Goal: Task Accomplishment & Management: Use online tool/utility

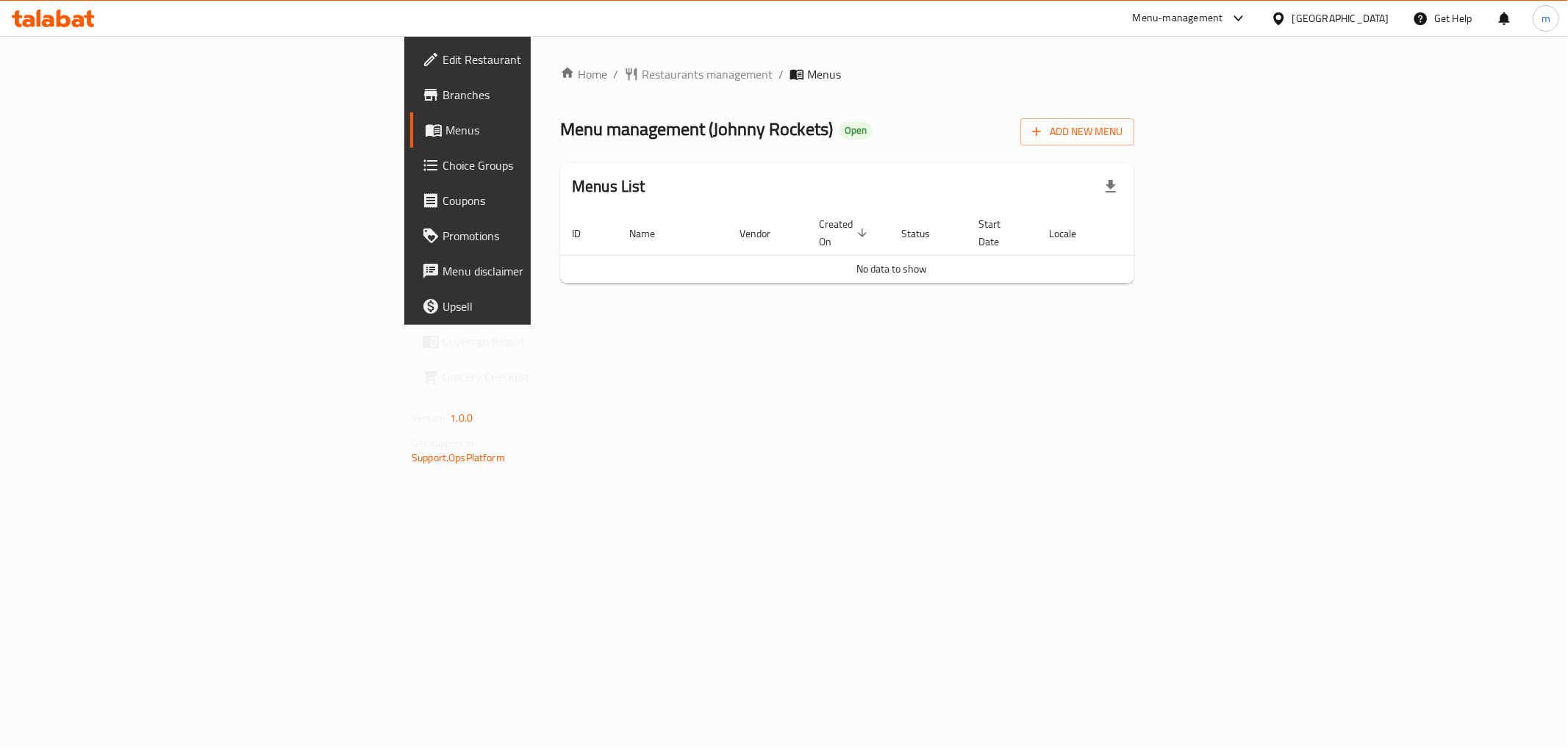
click at [443, 98] on span "Branches" at bounding box center [548, 94] width 211 height 18
click at [443, 97] on span "Branches" at bounding box center [548, 94] width 211 height 18
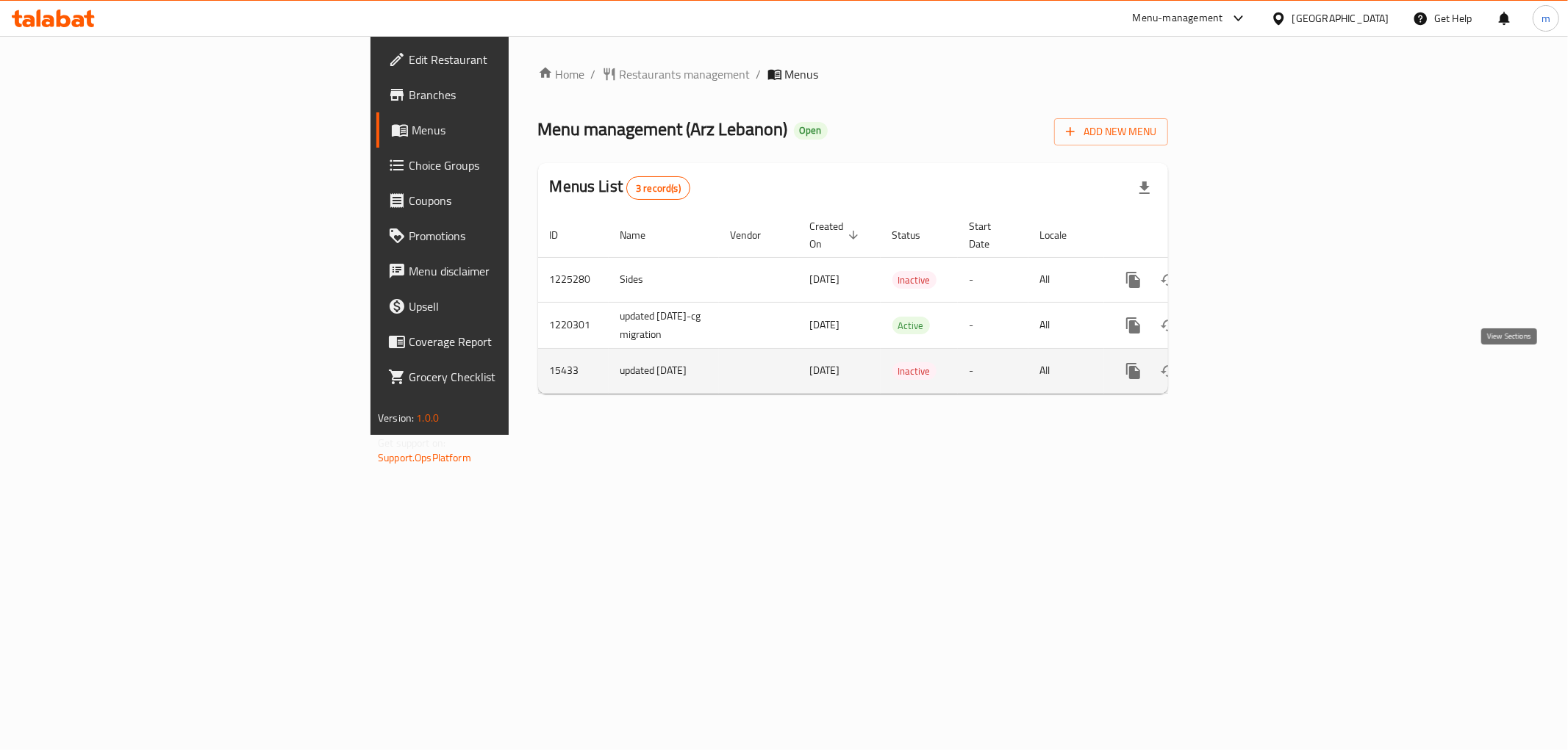
click at [1248, 376] on icon "enhanced table" at bounding box center [1239, 371] width 18 height 18
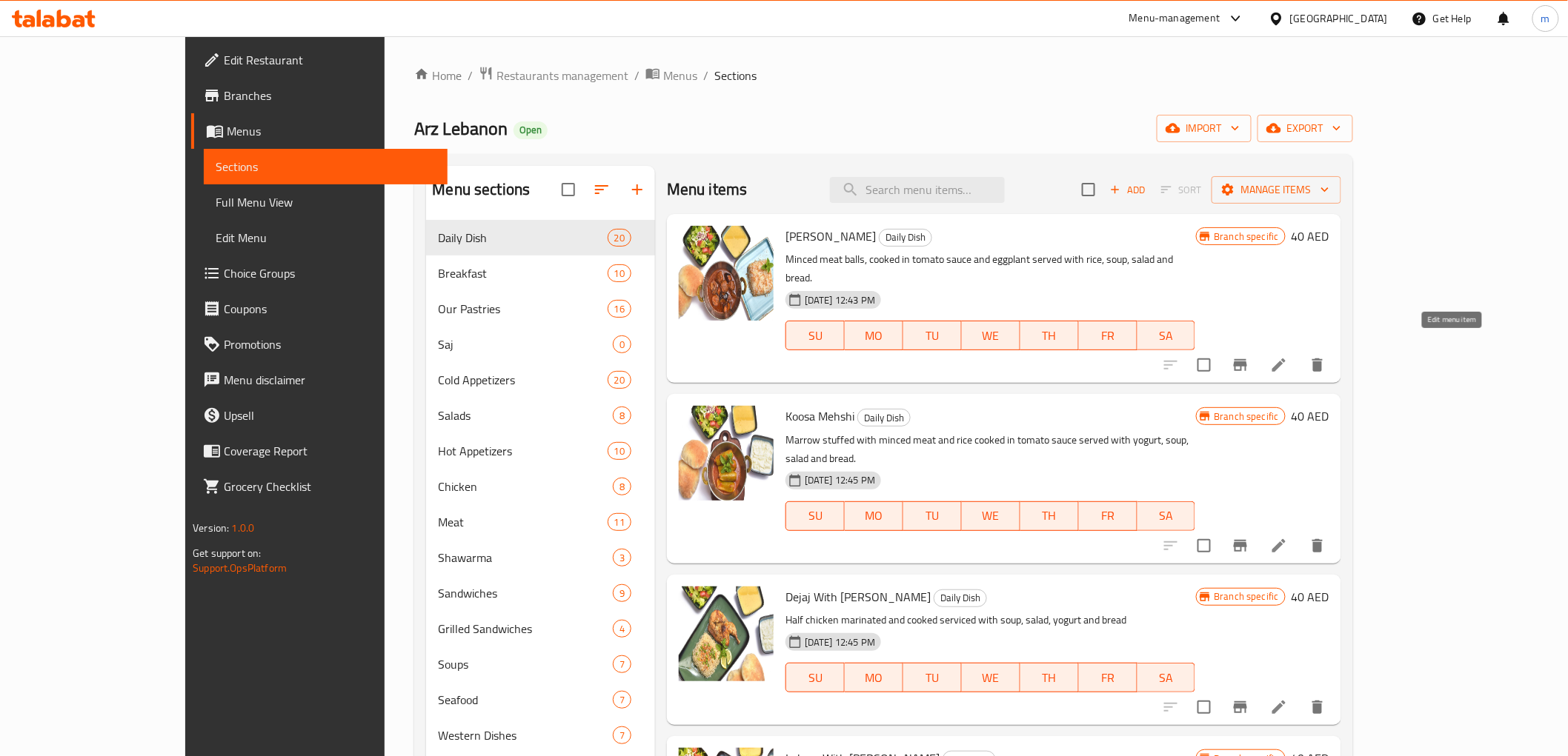
click at [1287, 357] on icon at bounding box center [1279, 365] width 18 height 18
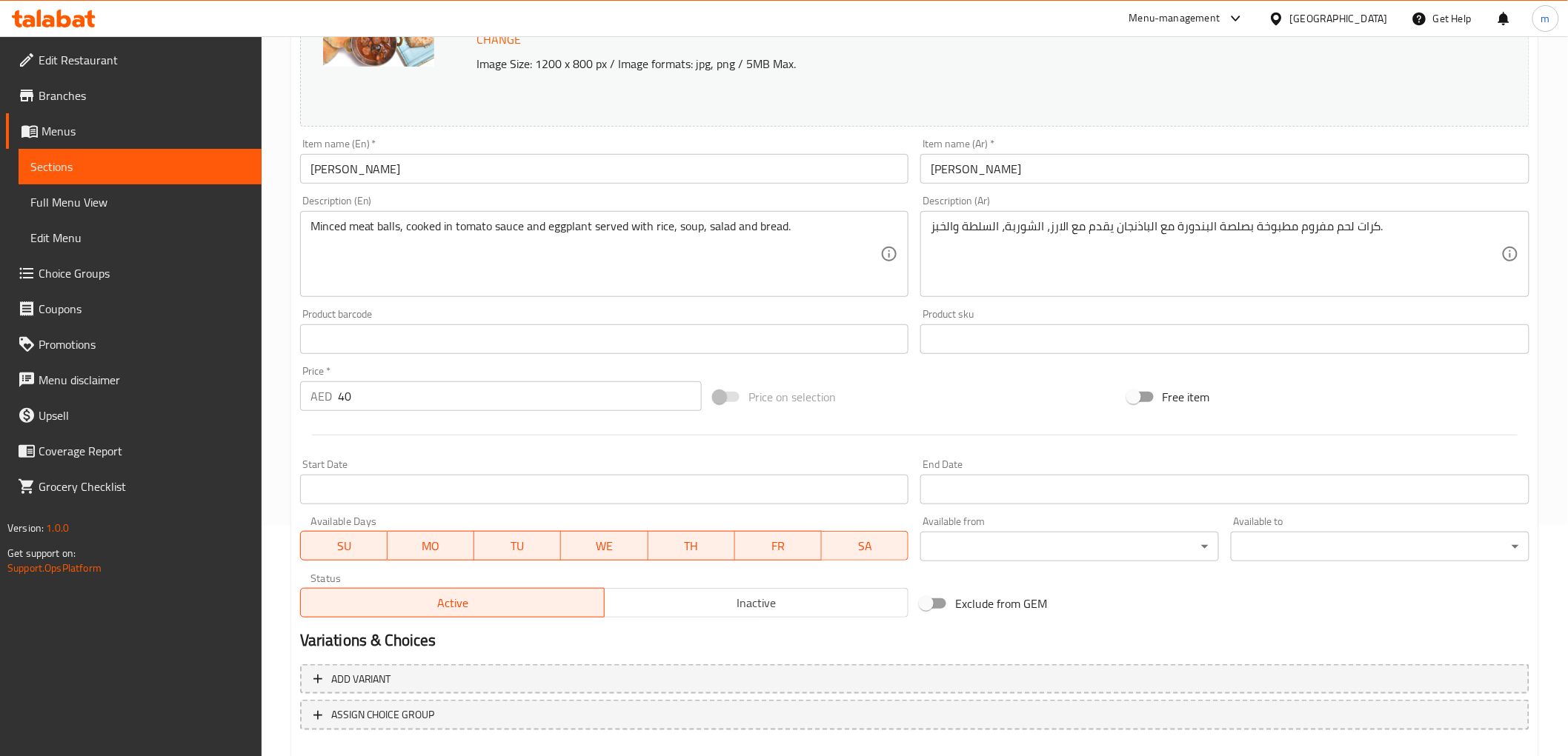
scroll to position [246, 0]
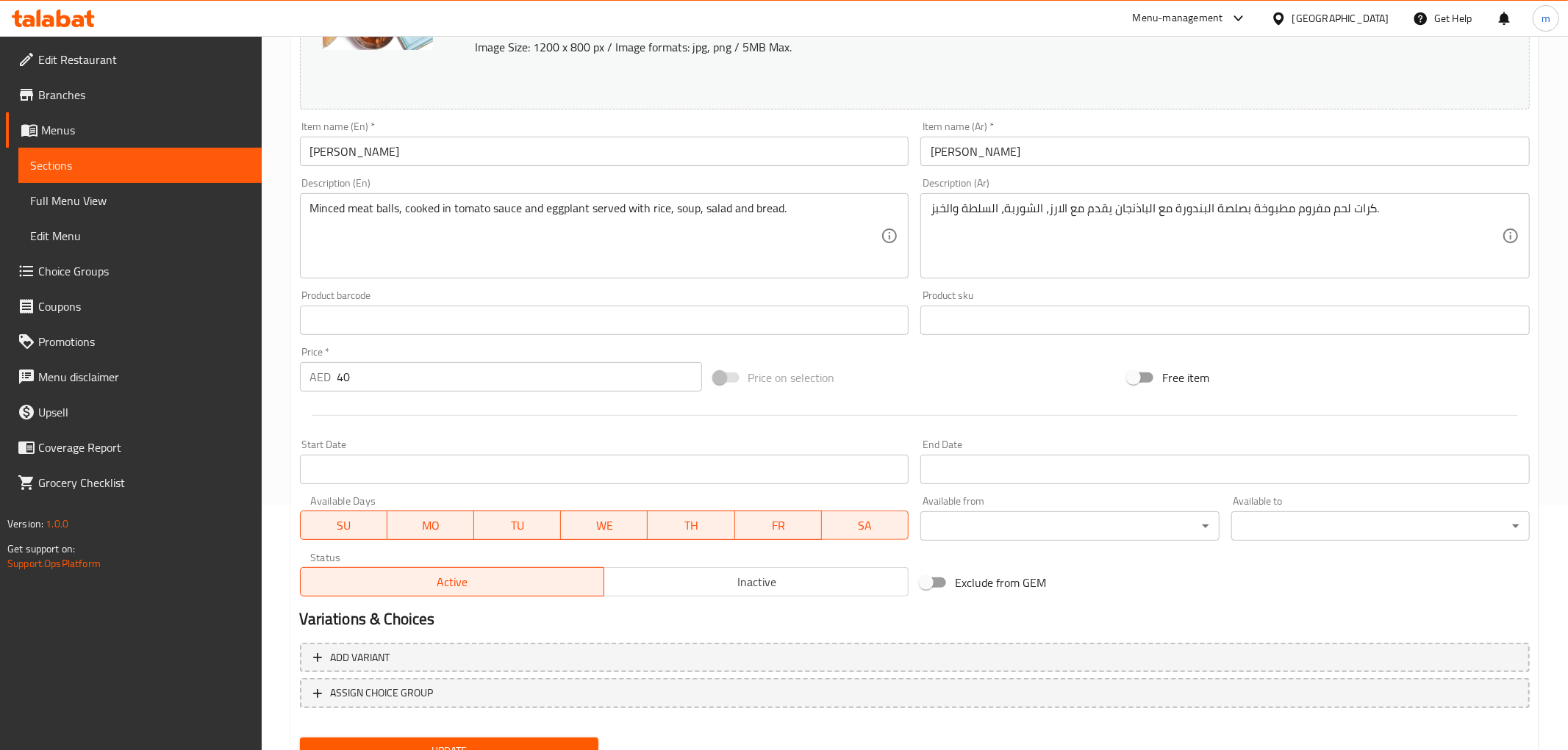
click at [1184, 506] on body "​ Menu-management United Arab Emirates Get Help m Edit Restaurant Branches Menu…" at bounding box center [784, 148] width 1568 height 714
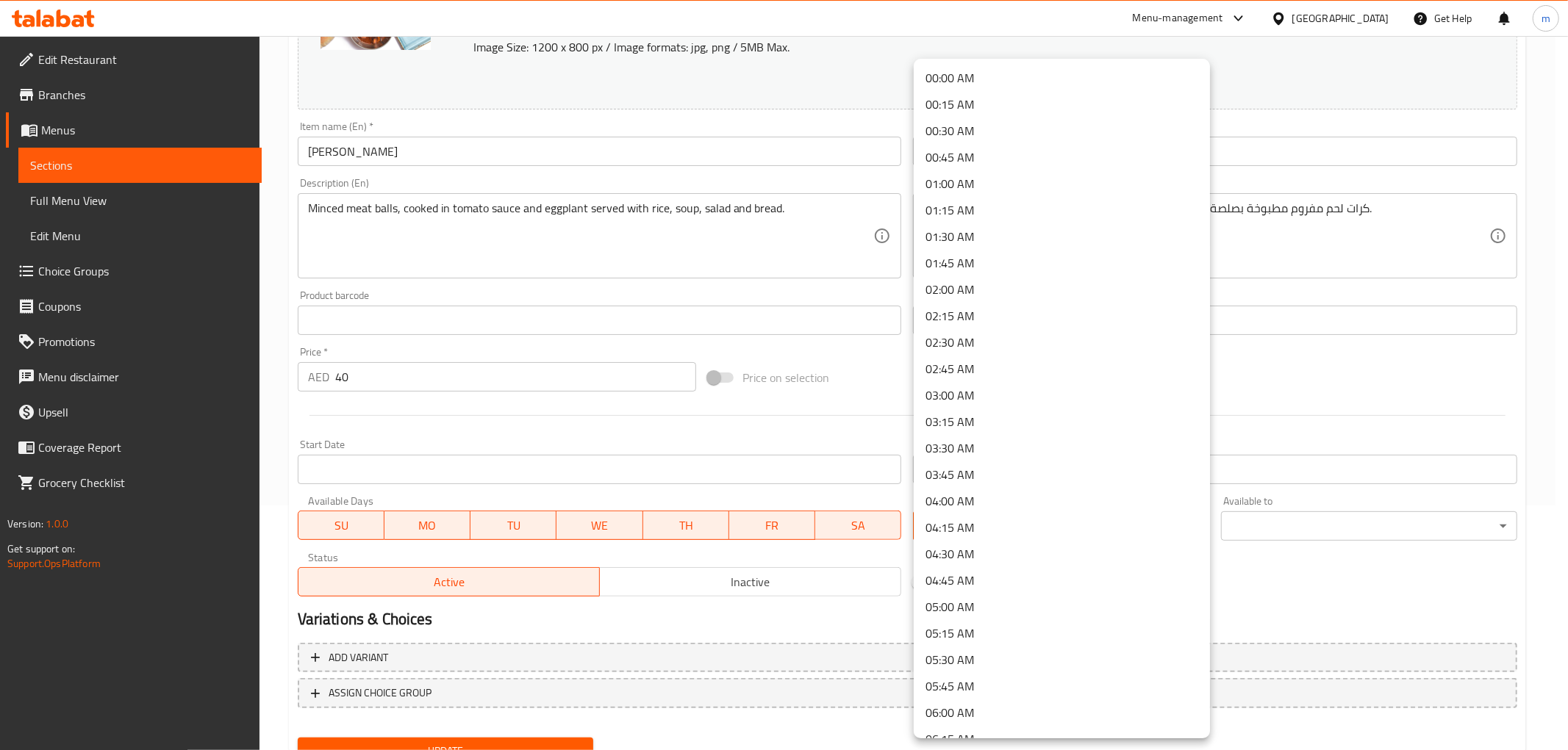
click at [1283, 560] on div at bounding box center [784, 375] width 1568 height 750
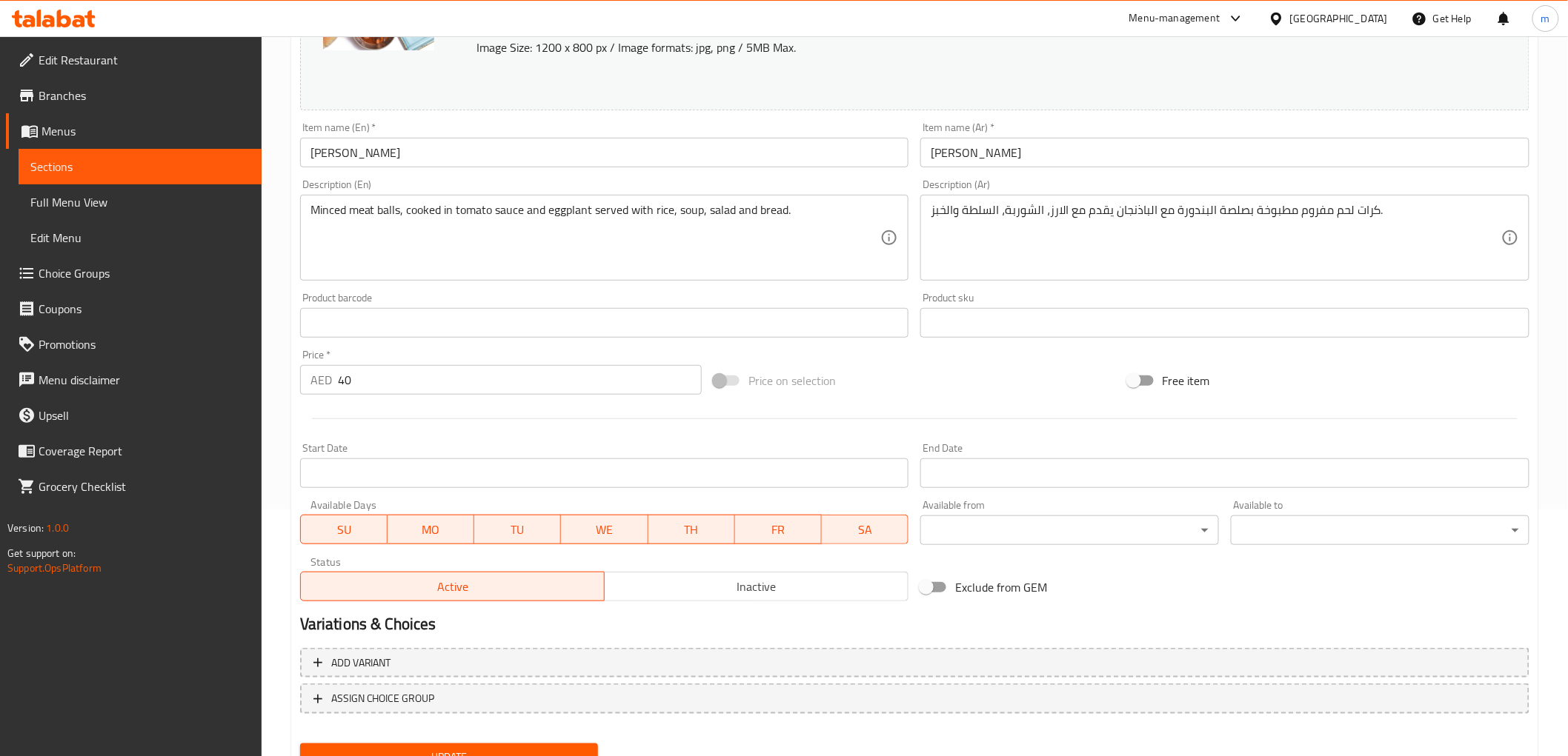
click at [40, 12] on icon at bounding box center [39, 18] width 5 height 17
